Goal: Transaction & Acquisition: Purchase product/service

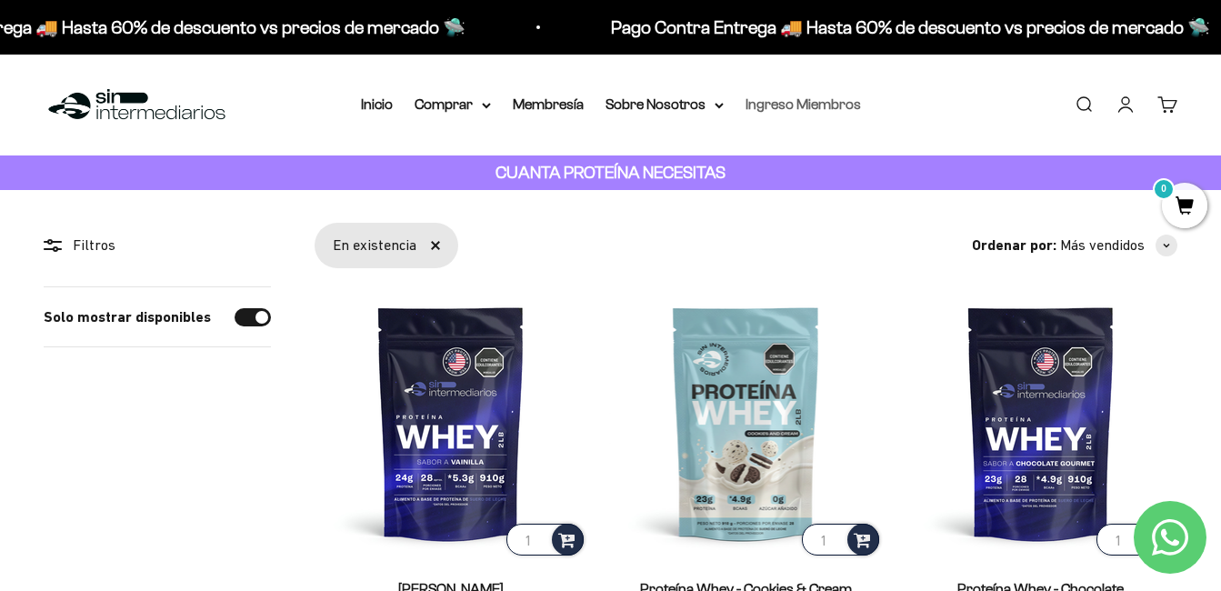
click at [823, 103] on link "Ingreso Miembros" at bounding box center [803, 103] width 115 height 15
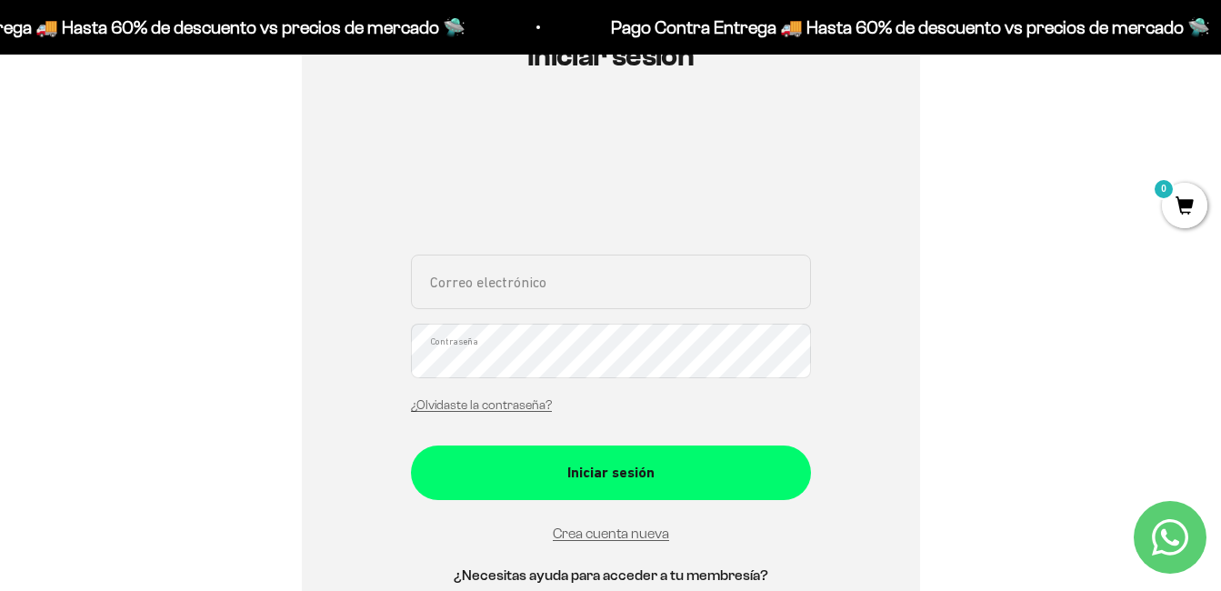
scroll to position [231, 0]
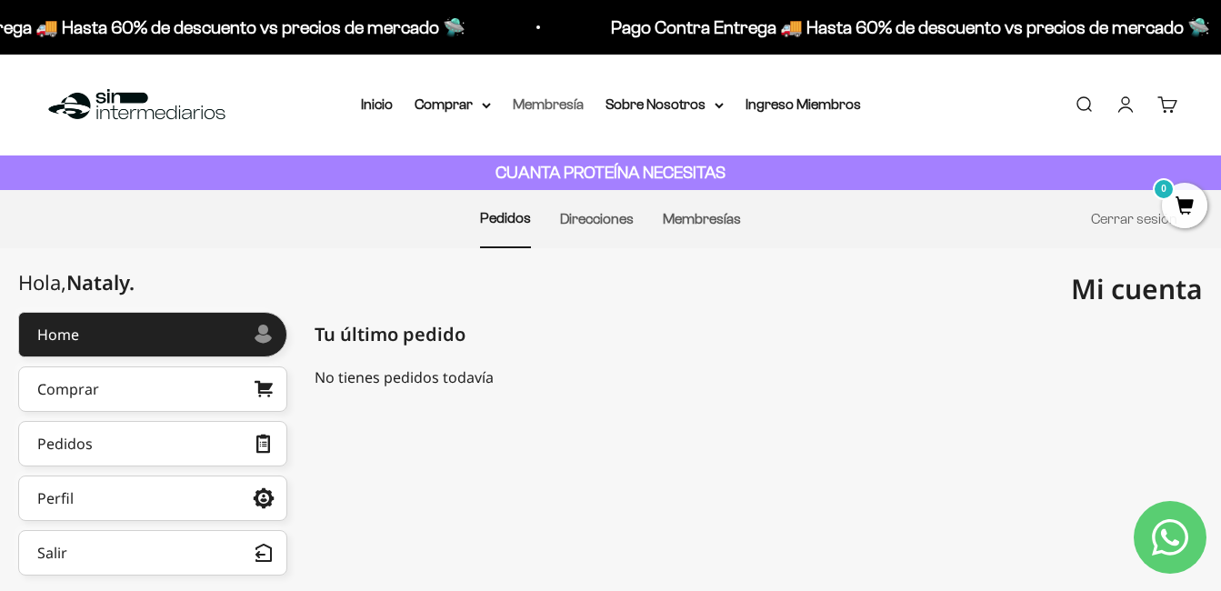
drag, startPoint x: 568, startPoint y: 111, endPoint x: 541, endPoint y: 104, distance: 28.2
click at [541, 104] on link "Membresía" at bounding box center [548, 103] width 71 height 15
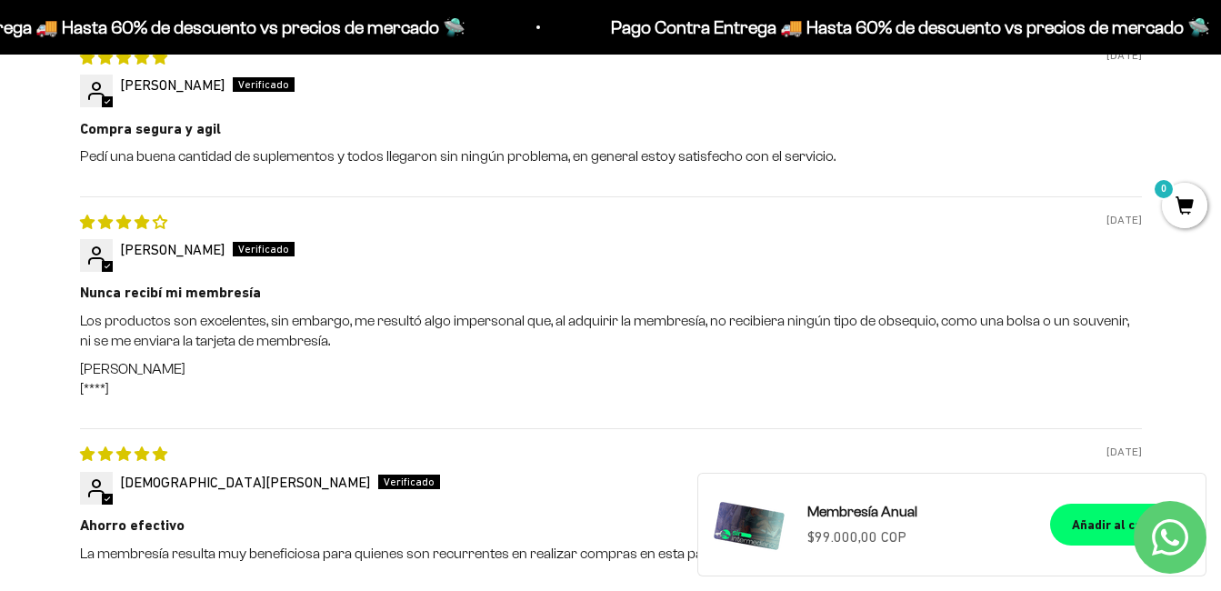
scroll to position [1881, 0]
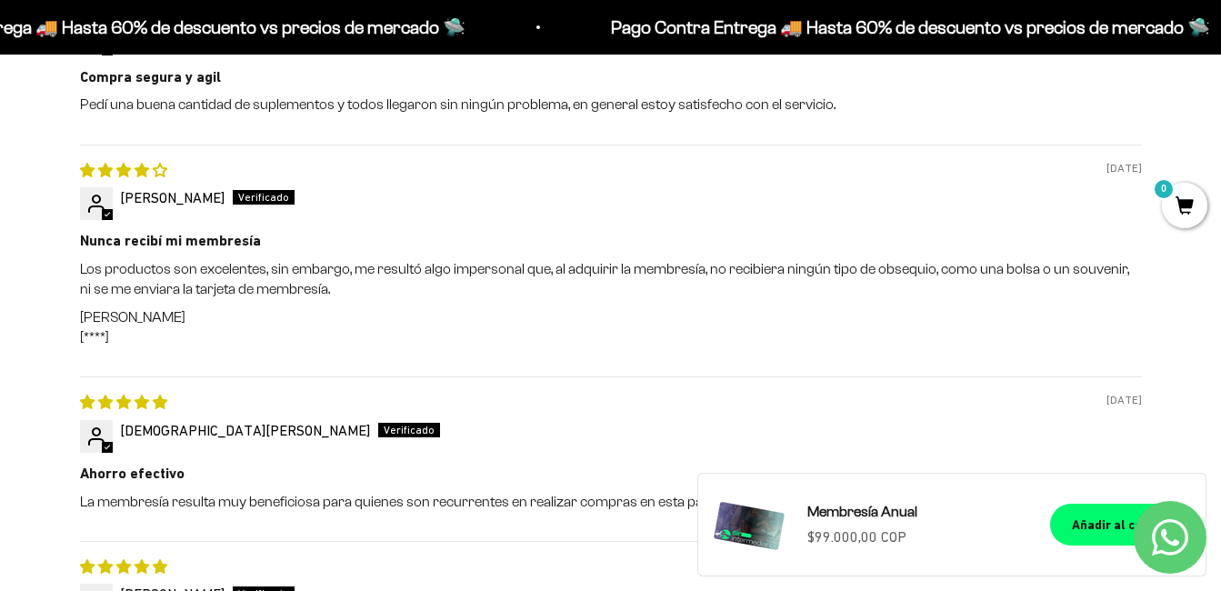
drag, startPoint x: 1086, startPoint y: 525, endPoint x: 748, endPoint y: 458, distance: 343.9
click at [748, 458] on div "07/15/2025 Jesús D Ahorro efectivo La membresía resulta muy beneficiosa para qu…" at bounding box center [611, 458] width 1062 height 165
click at [1101, 508] on button "Añadir al carrito" at bounding box center [1120, 525] width 141 height 42
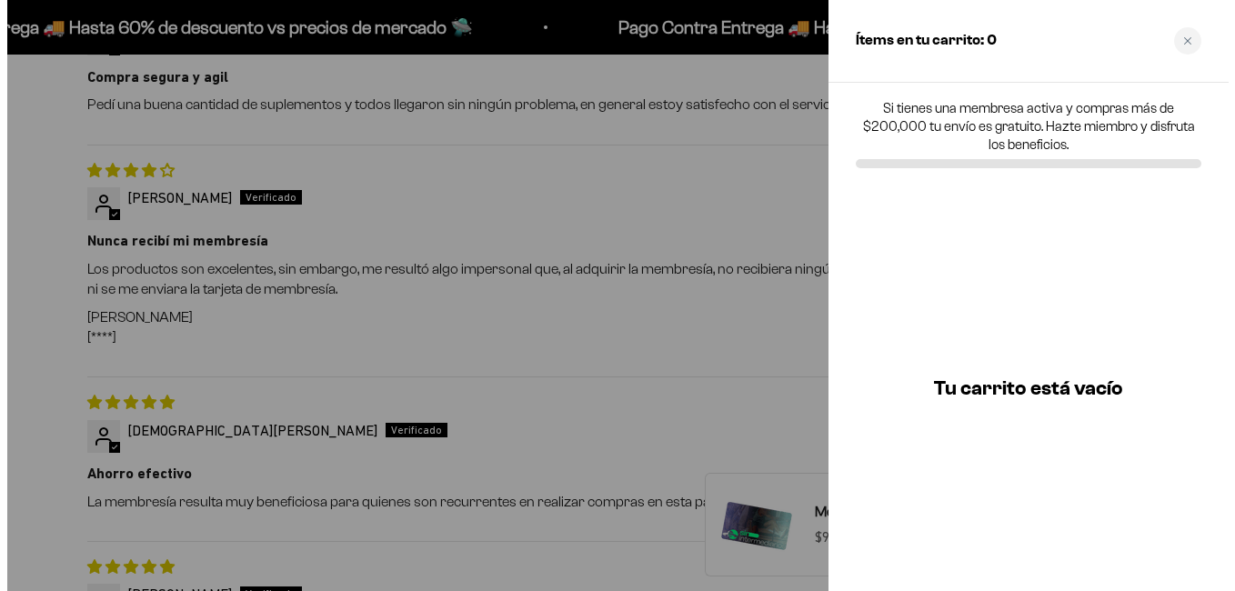
scroll to position [1888, 0]
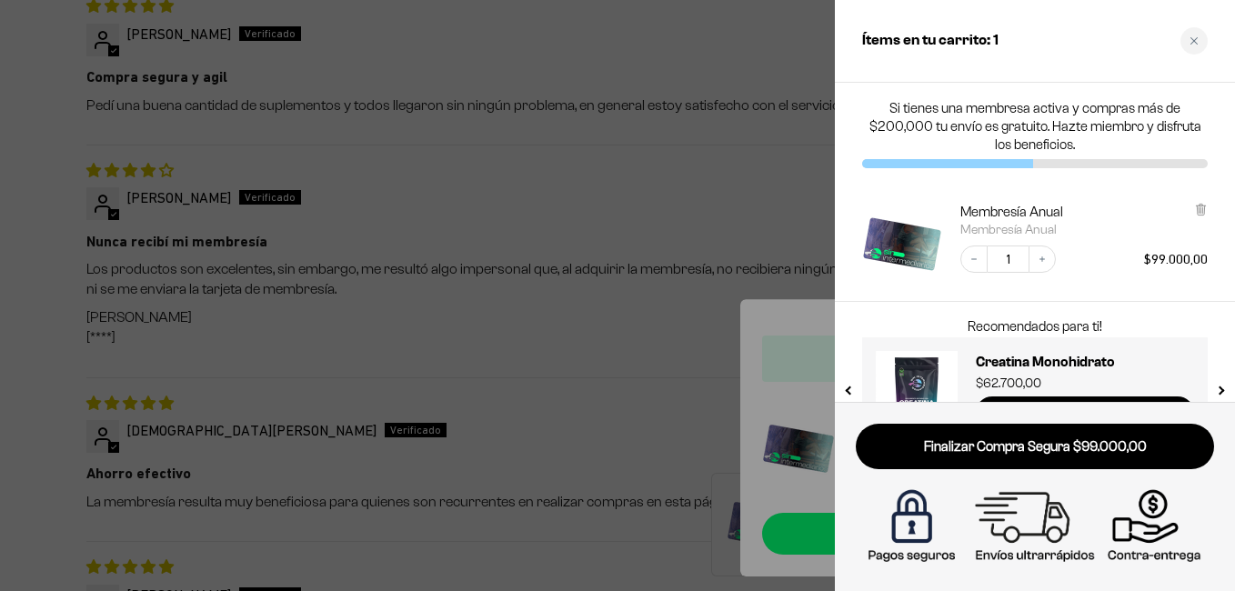
drag, startPoint x: 1144, startPoint y: 320, endPoint x: 1135, endPoint y: 271, distance: 49.9
drag, startPoint x: 1135, startPoint y: 271, endPoint x: 1164, endPoint y: 185, distance: 91.2
drag, startPoint x: 1164, startPoint y: 185, endPoint x: 865, endPoint y: 279, distance: 313.8
click at [865, 279] on img "Membresía Anual" at bounding box center [902, 243] width 80 height 80
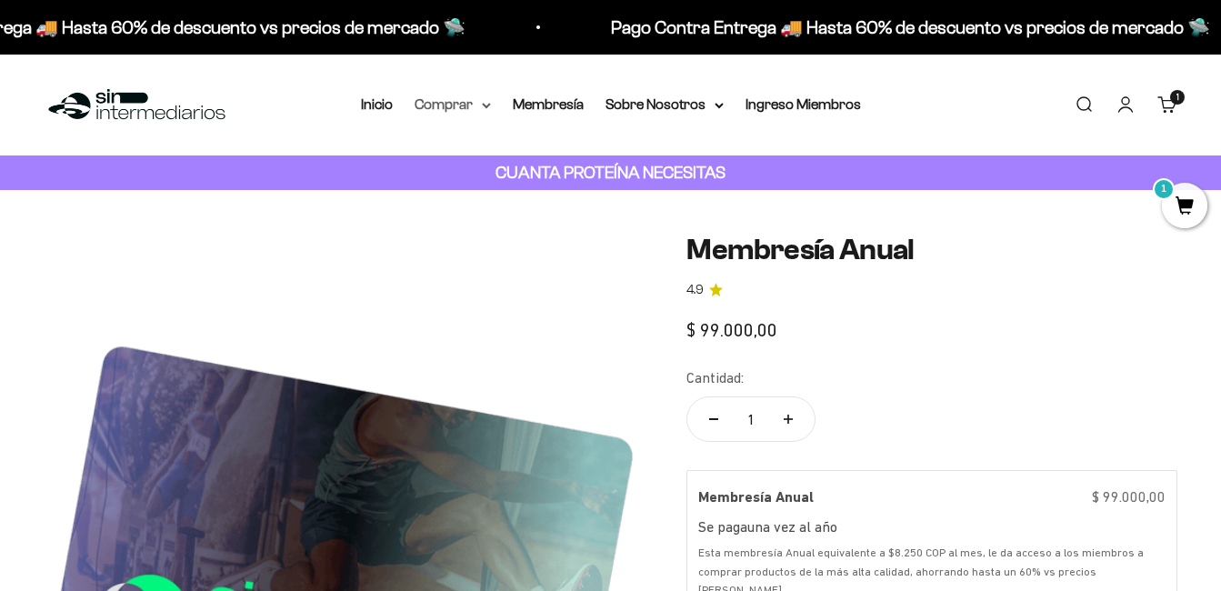
drag, startPoint x: 0, startPoint y: 0, endPoint x: 485, endPoint y: 105, distance: 495.9
click at [485, 105] on icon at bounding box center [486, 106] width 7 height 4
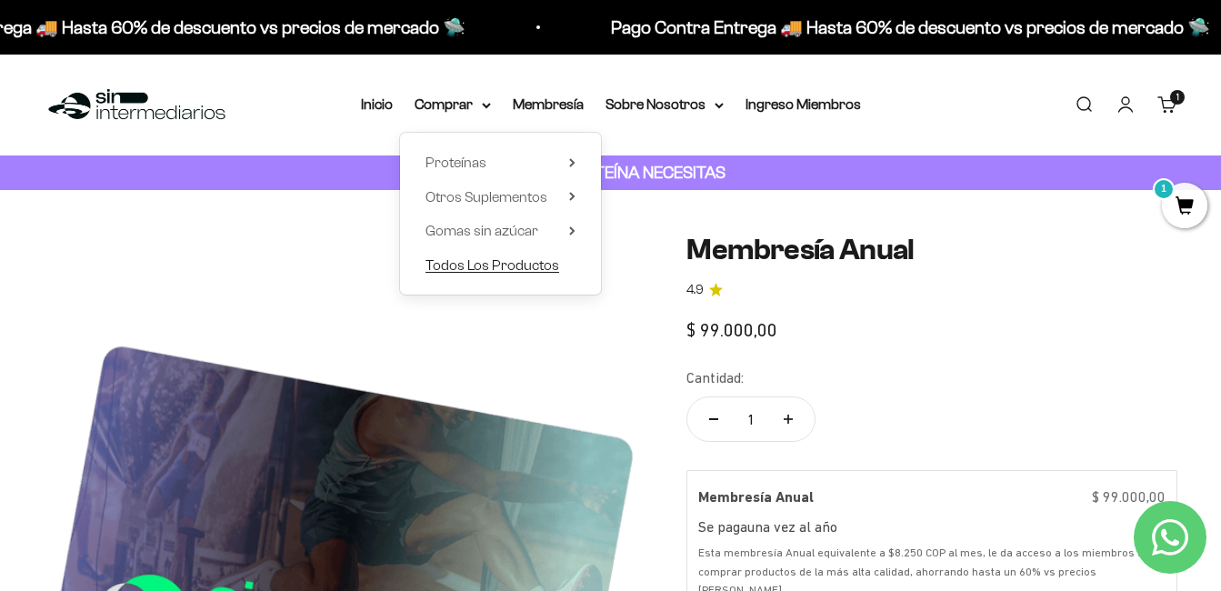
drag, startPoint x: 507, startPoint y: 262, endPoint x: 468, endPoint y: 261, distance: 38.2
click at [468, 261] on span "Todos Los Productos" at bounding box center [493, 264] width 134 height 15
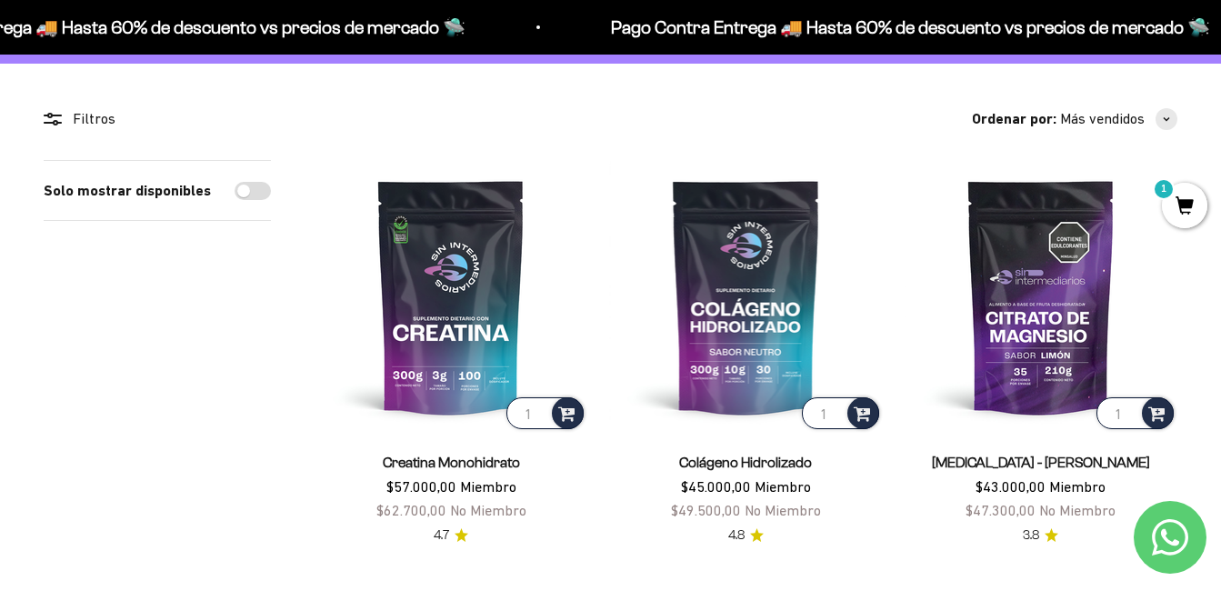
scroll to position [145, 0]
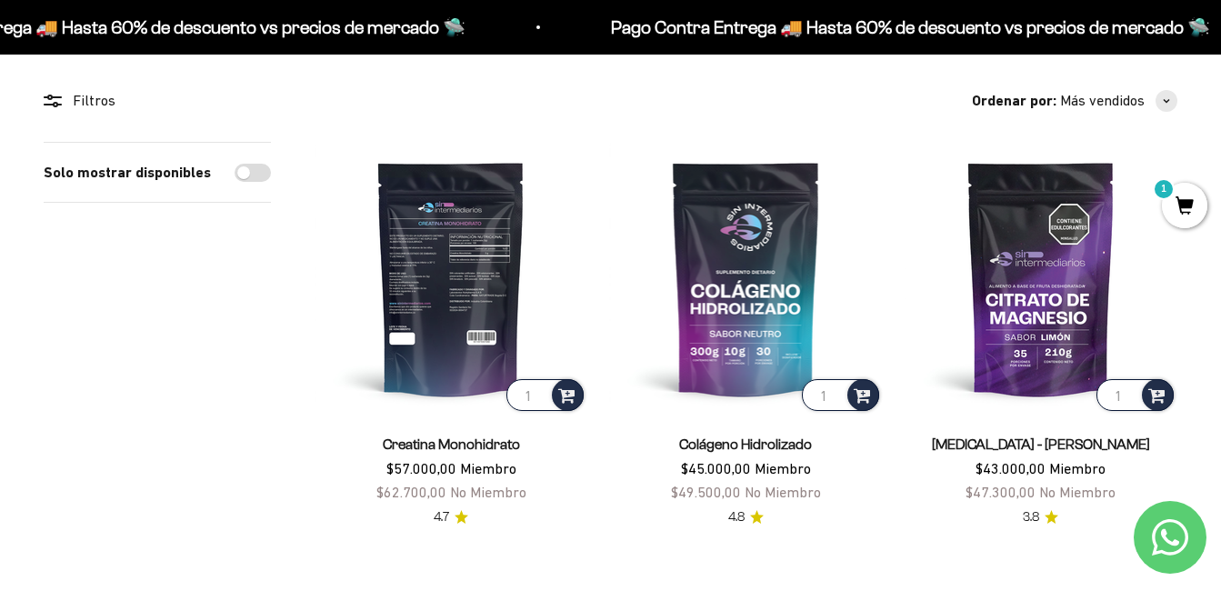
click at [470, 257] on img at bounding box center [451, 278] width 273 height 273
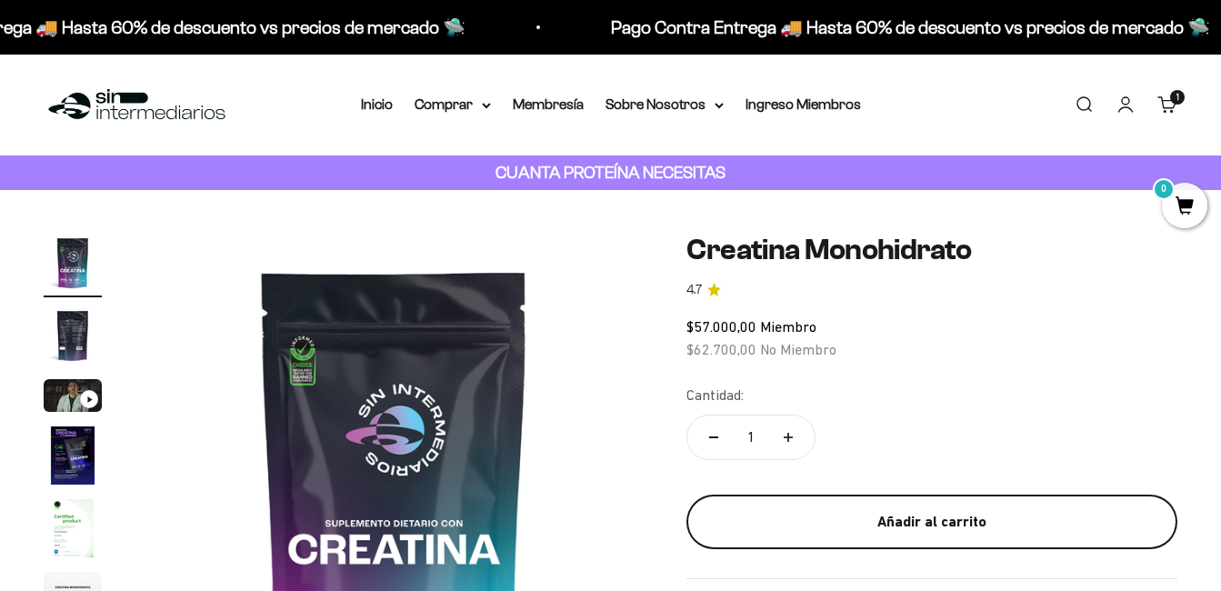
drag, startPoint x: 0, startPoint y: 0, endPoint x: 868, endPoint y: 520, distance: 1012.3
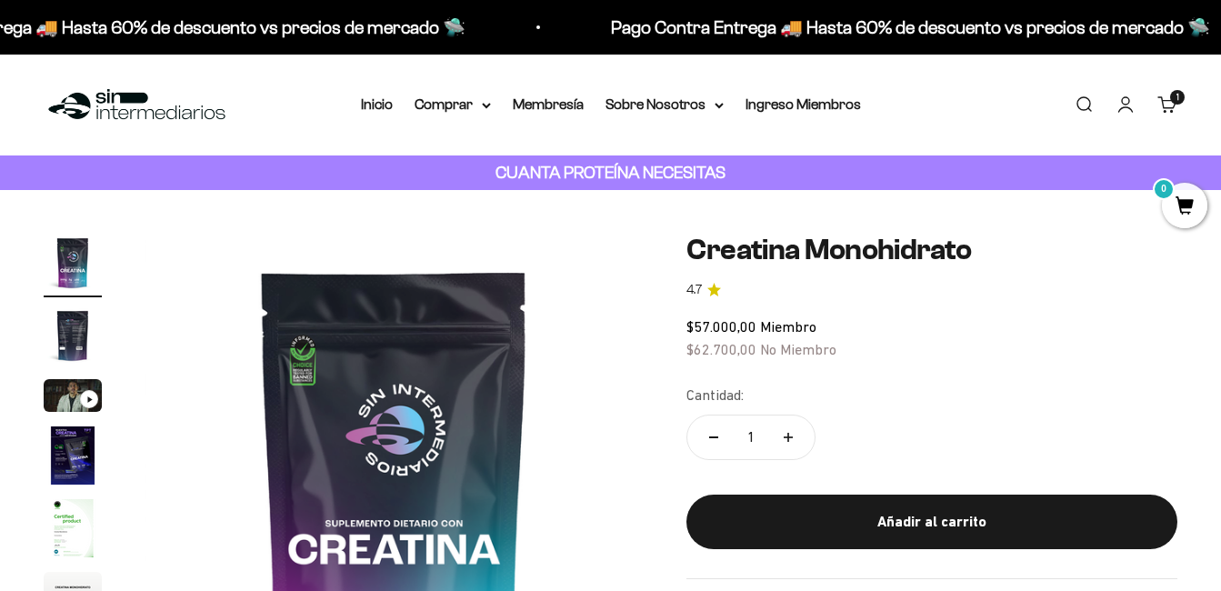
click at [868, 520] on div "Añadir al carrito" at bounding box center [932, 522] width 418 height 24
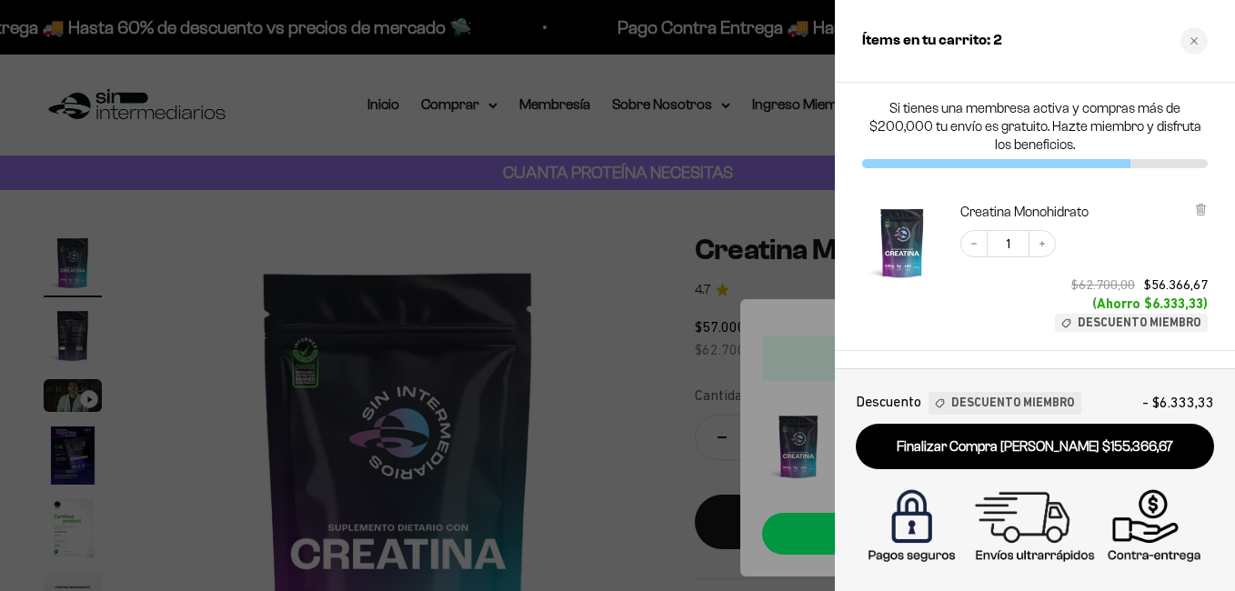
drag, startPoint x: 1199, startPoint y: 207, endPoint x: 1232, endPoint y: 267, distance: 68.8
click at [848, 193] on div "Creatina Monohidrato Decrease quantity 1 Increase quantity $62.700,00 $56.366,6…" at bounding box center [1026, 258] width 364 height 147
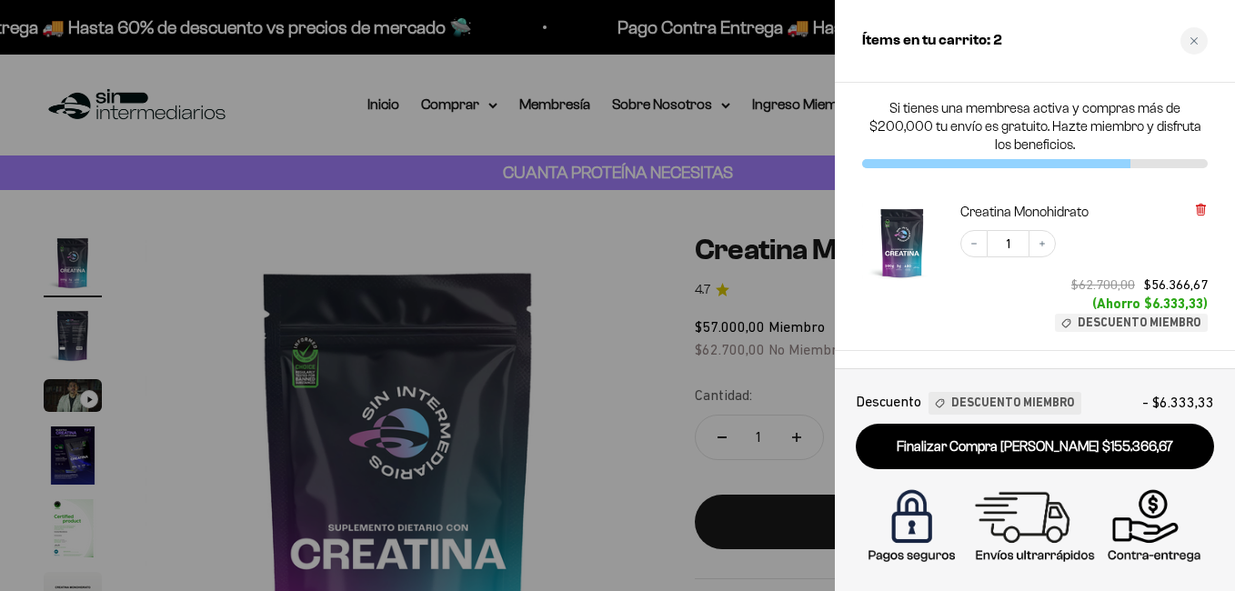
click at [1199, 209] on icon at bounding box center [1200, 210] width 7 height 9
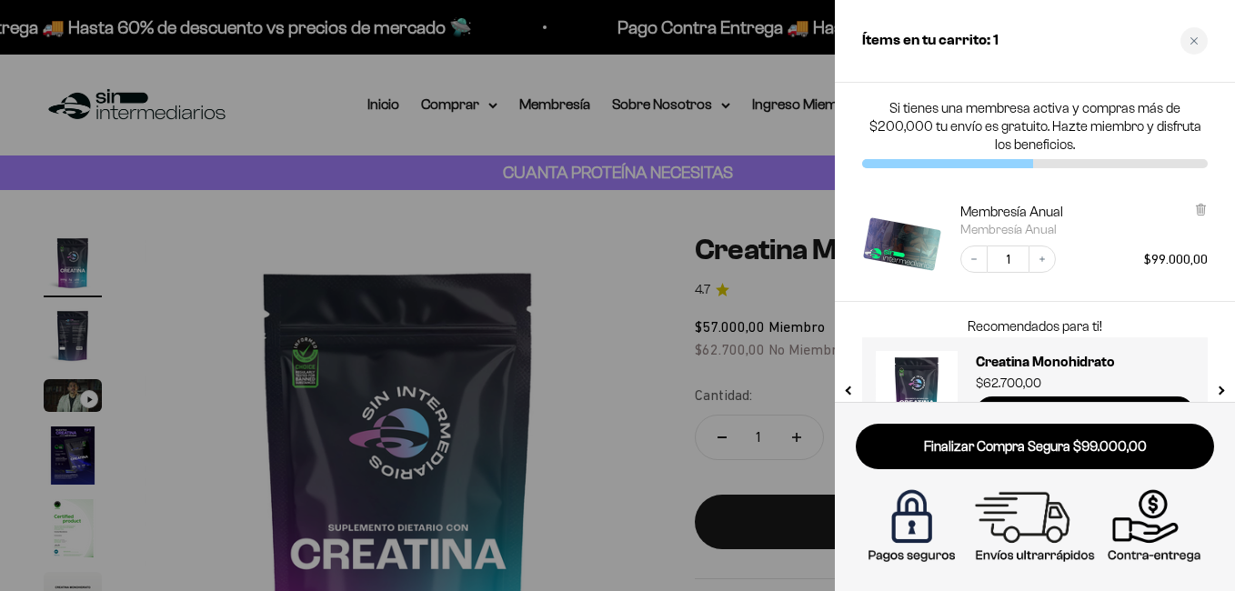
click at [1199, 209] on icon at bounding box center [1200, 210] width 7 height 9
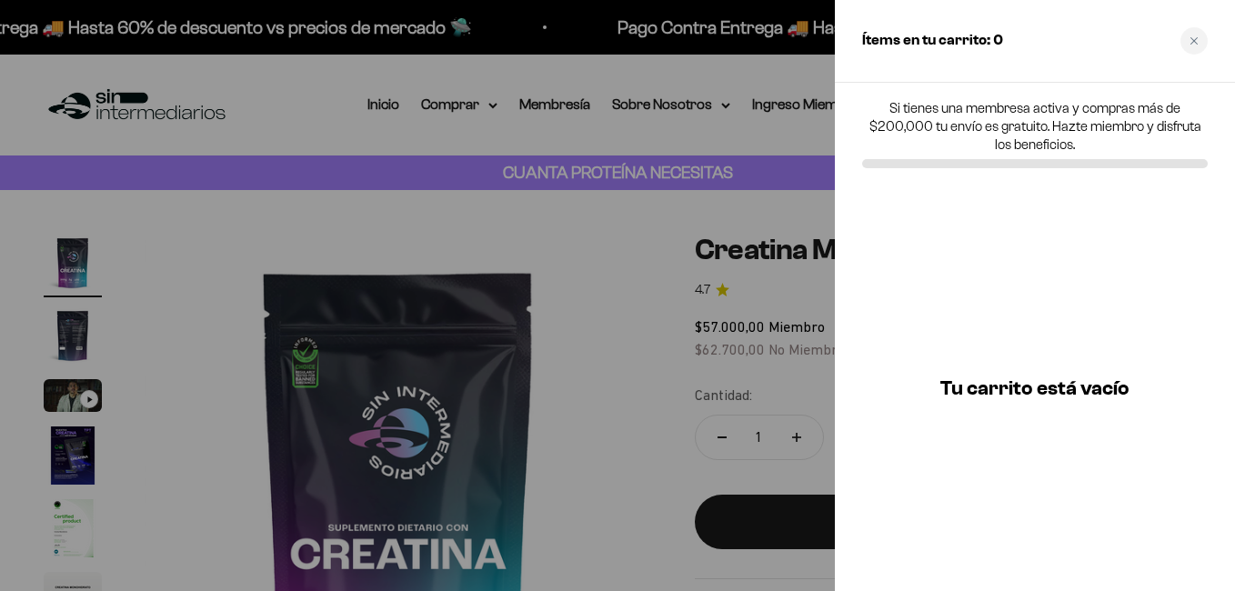
click at [654, 417] on div at bounding box center [617, 295] width 1235 height 591
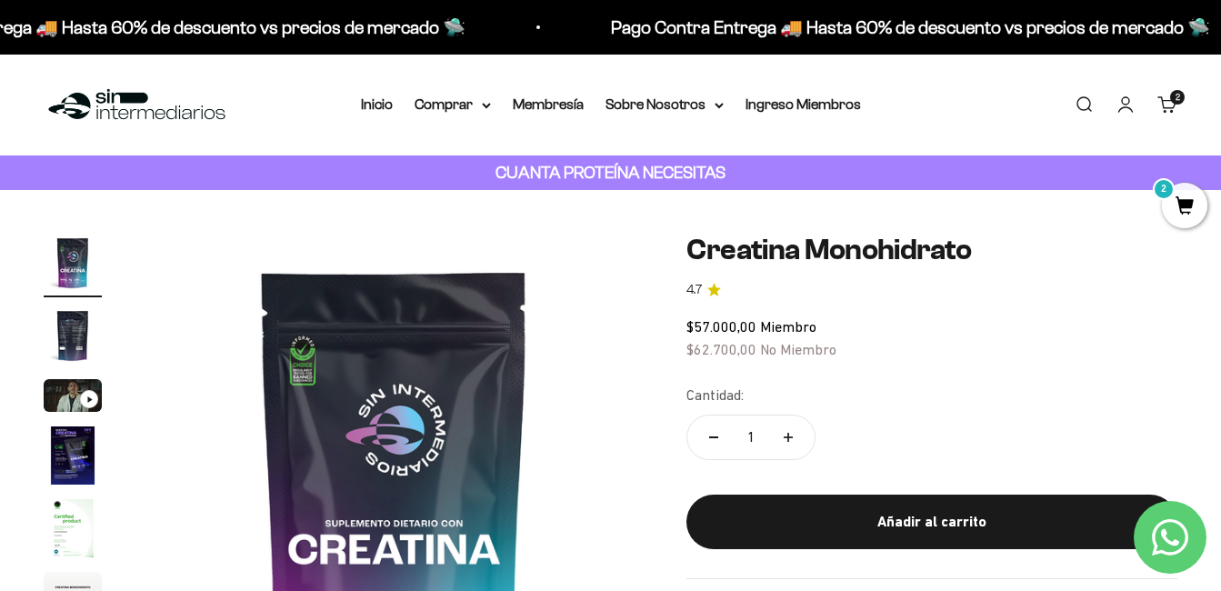
click at [787, 434] on icon "Aumentar cantidad" at bounding box center [788, 437] width 9 height 9
type input "2"
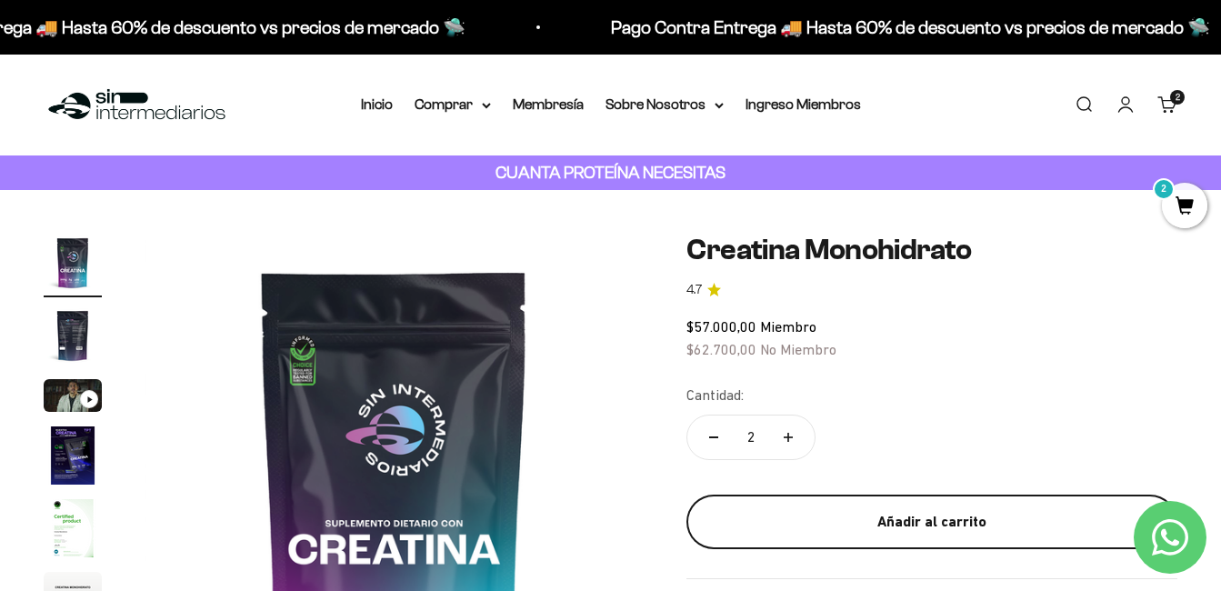
click at [917, 522] on div "Añadir al carrito" at bounding box center [932, 522] width 418 height 24
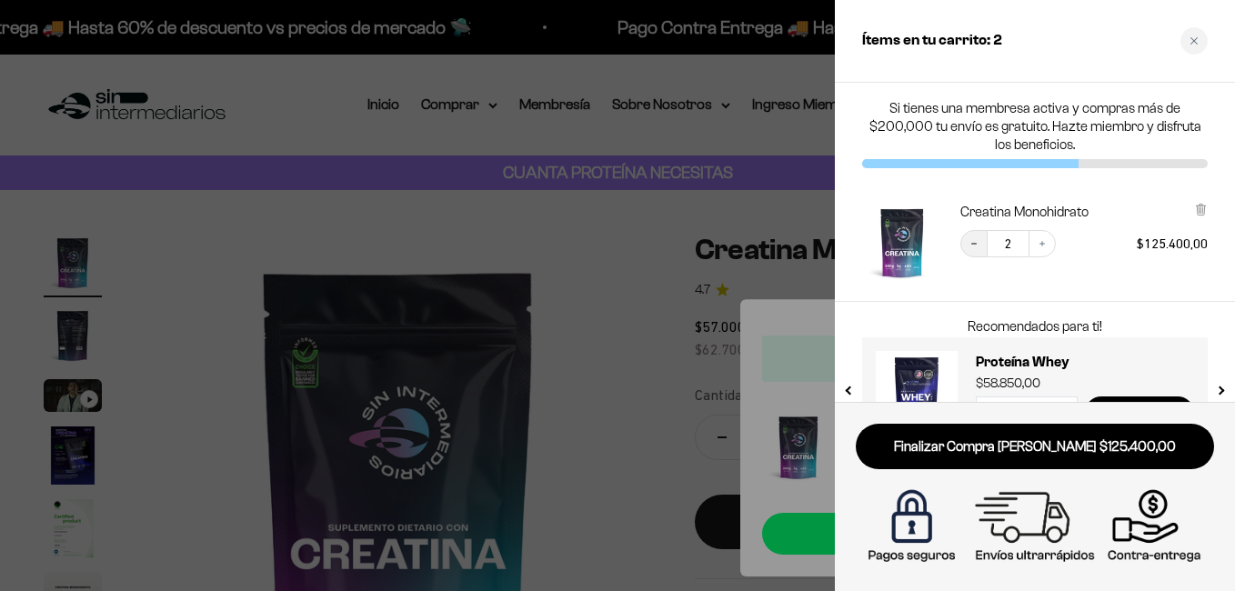
click at [975, 242] on icon "Decrease quantity" at bounding box center [974, 243] width 11 height 11
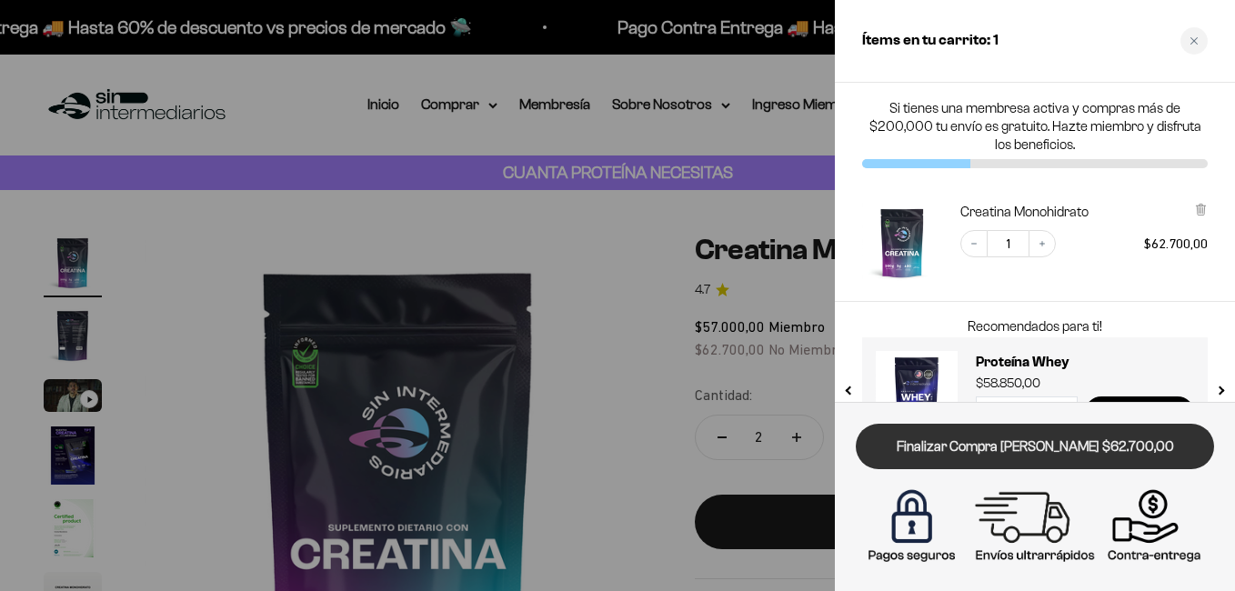
click at [1099, 448] on link "Finalizar Compra [PERSON_NAME] $62.700,00" at bounding box center [1035, 447] width 358 height 46
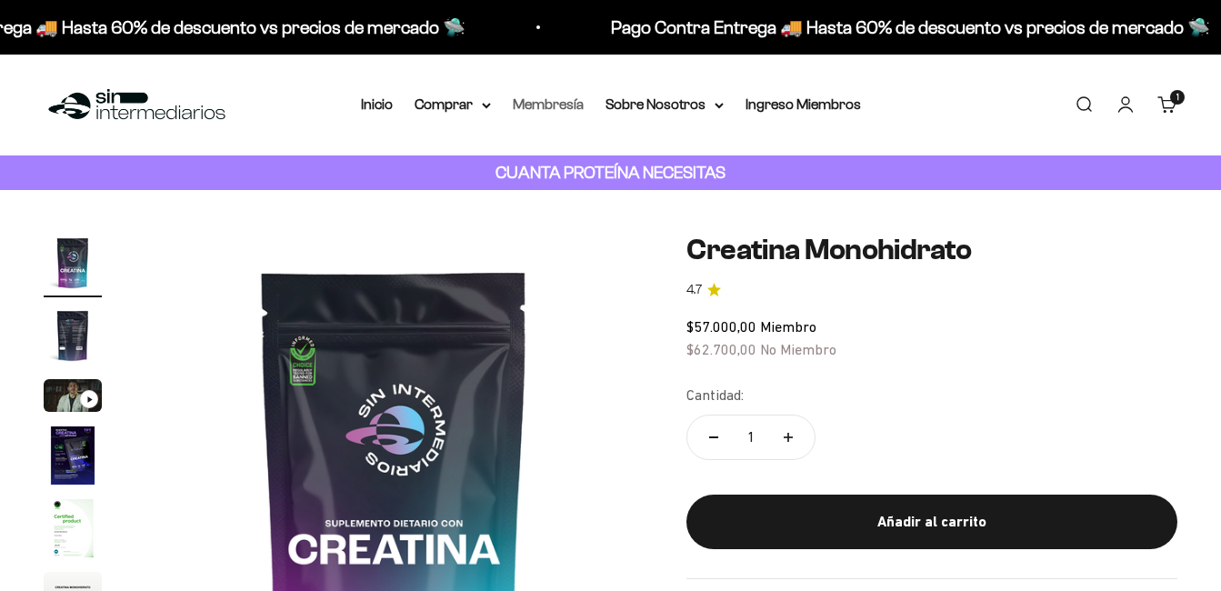
drag, startPoint x: 0, startPoint y: 0, endPoint x: 560, endPoint y: 101, distance: 569.2
click at [560, 101] on link "Membresía" at bounding box center [548, 103] width 71 height 15
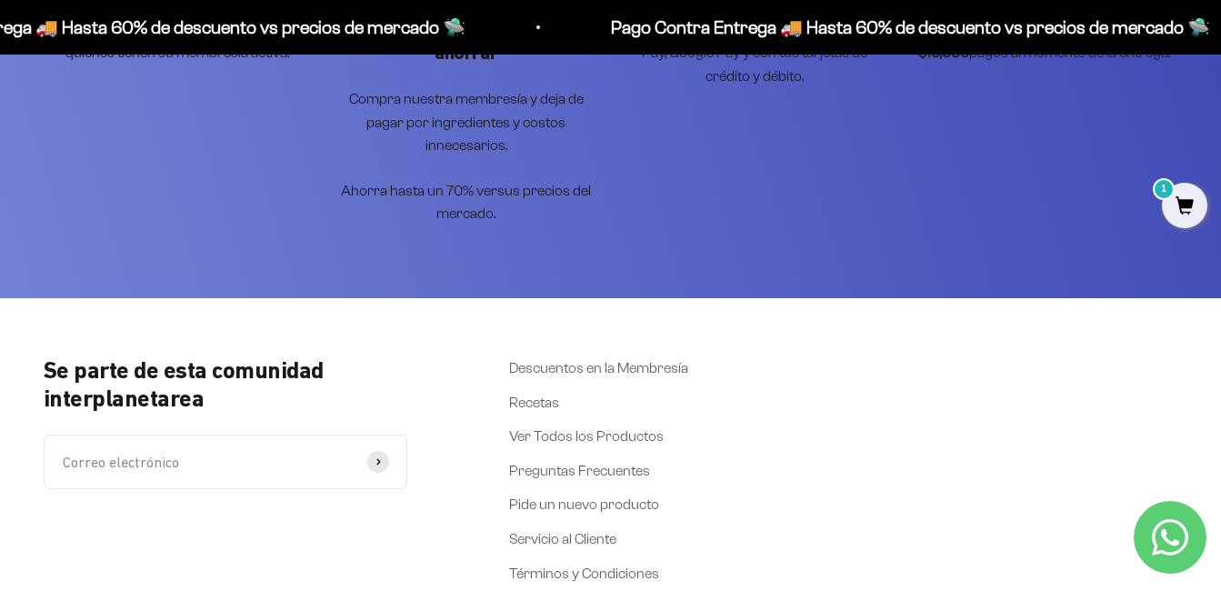
scroll to position [3526, 0]
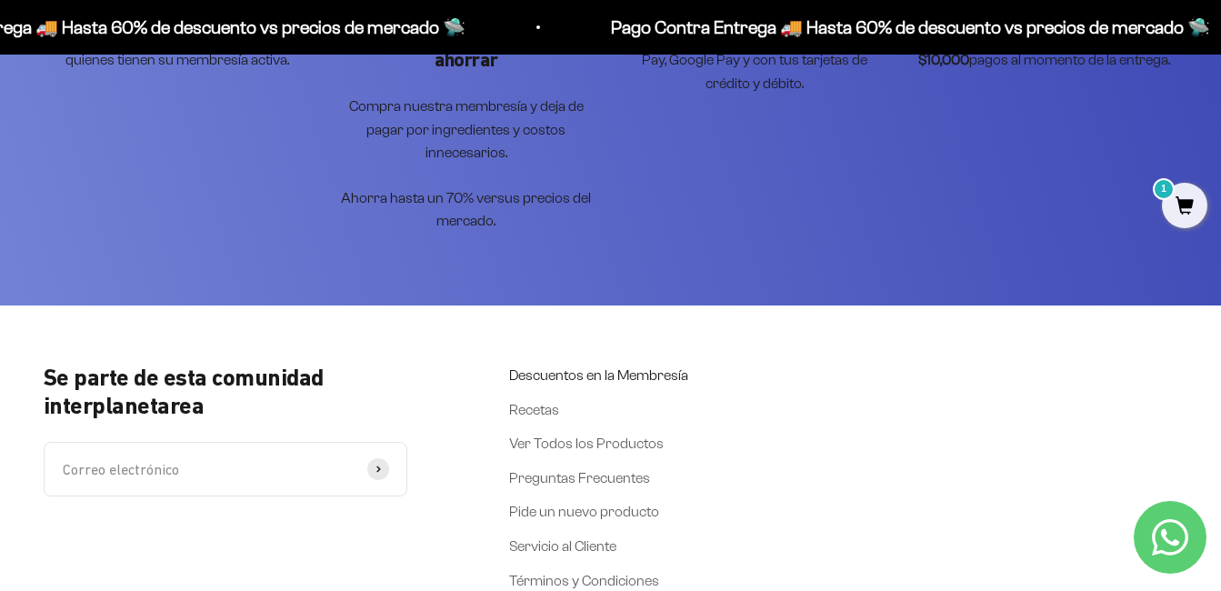
click at [657, 364] on link "Descuentos en la Membresía" at bounding box center [598, 376] width 179 height 24
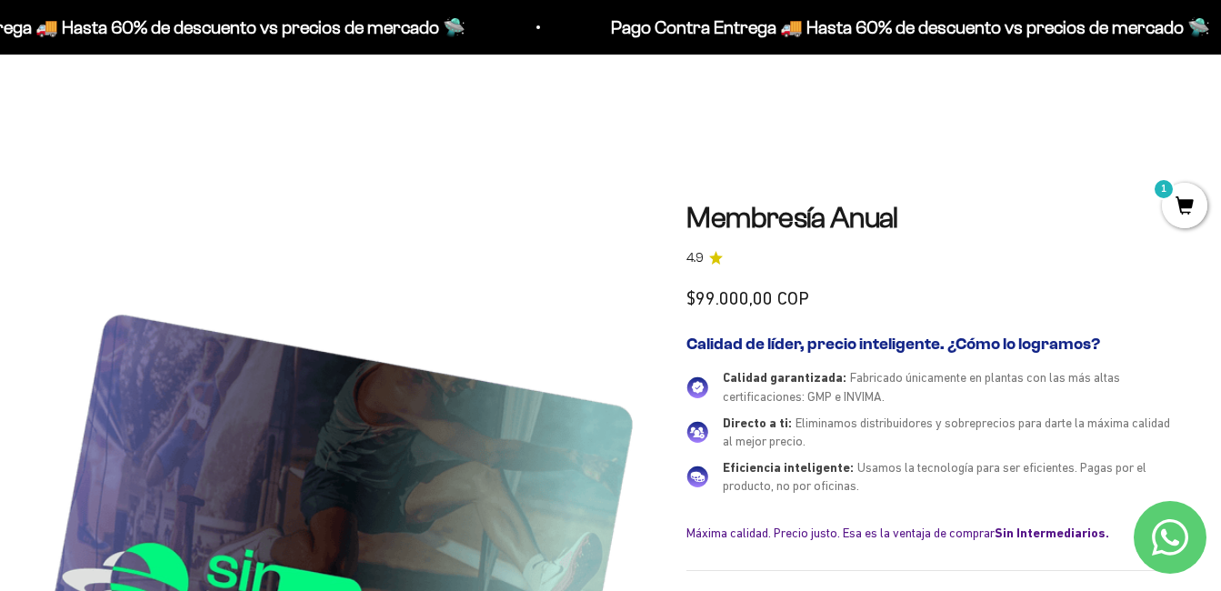
scroll to position [3118, 0]
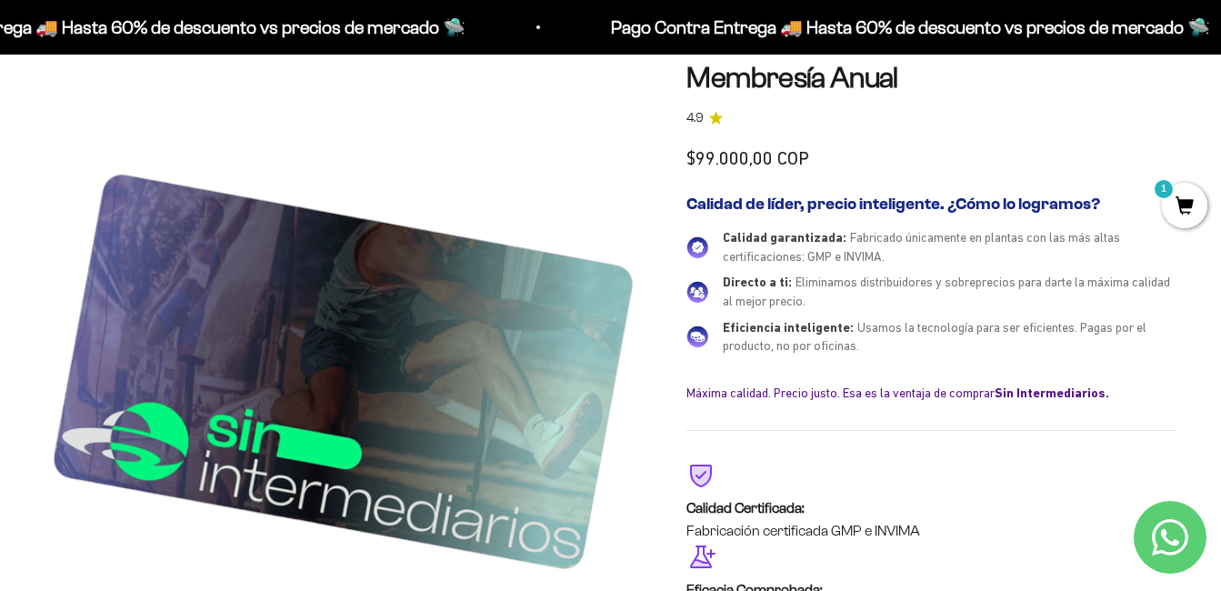
click at [1152, 520] on icon "Contact us on WhatsApp" at bounding box center [1170, 537] width 36 height 36
